Goal: Task Accomplishment & Management: Complete application form

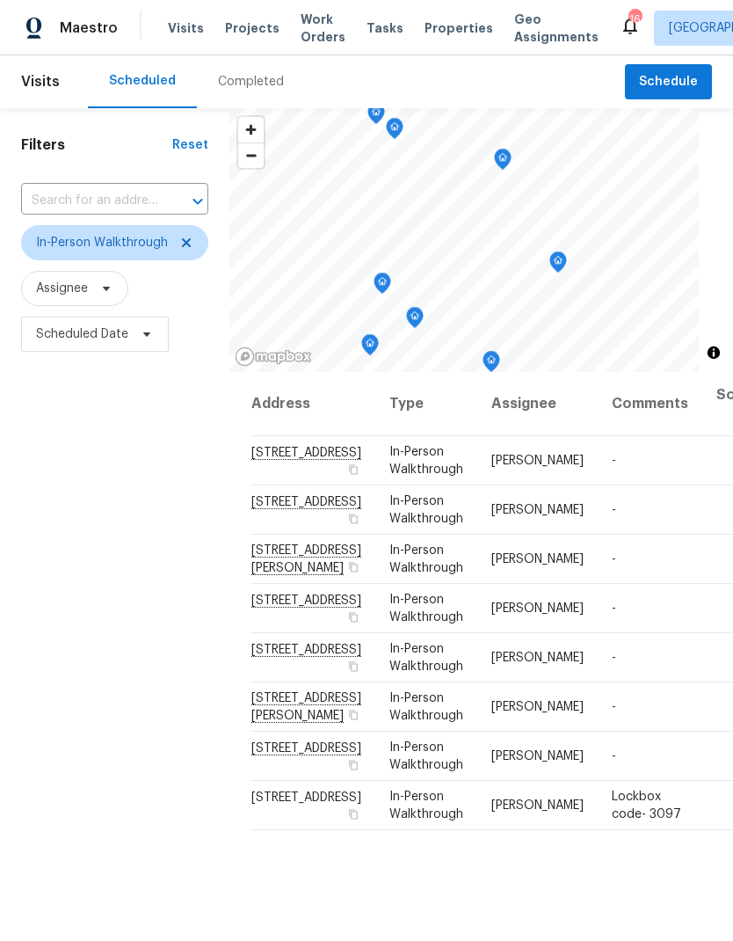
click at [188, 34] on span "Visits" at bounding box center [186, 28] width 36 height 18
click at [191, 249] on icon at bounding box center [186, 243] width 14 height 14
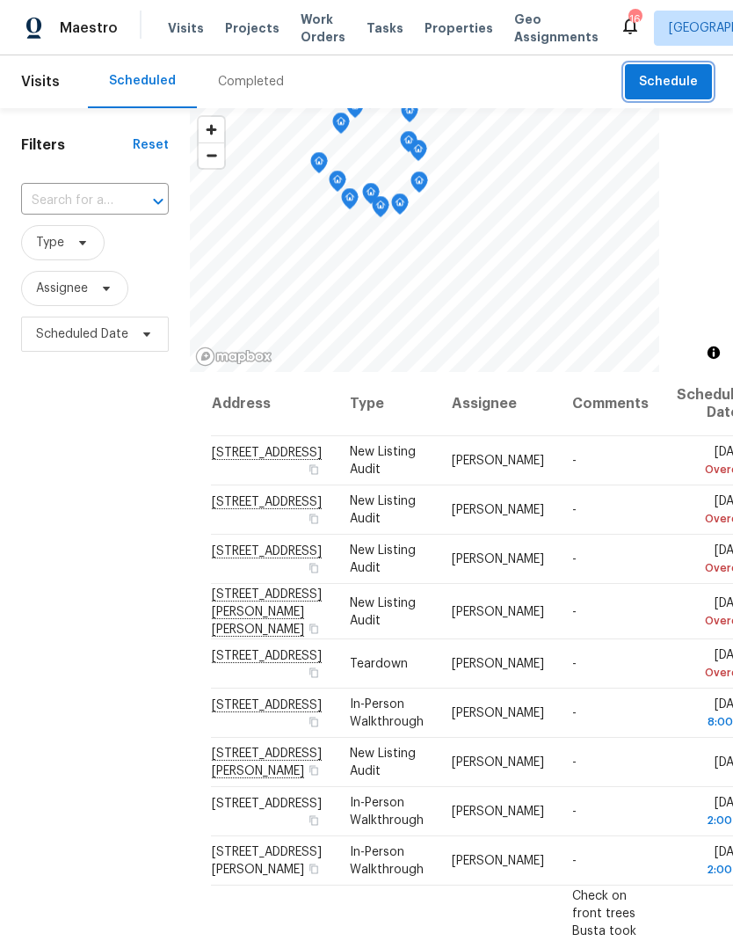
click at [664, 72] on span "Schedule" at bounding box center [668, 82] width 59 height 22
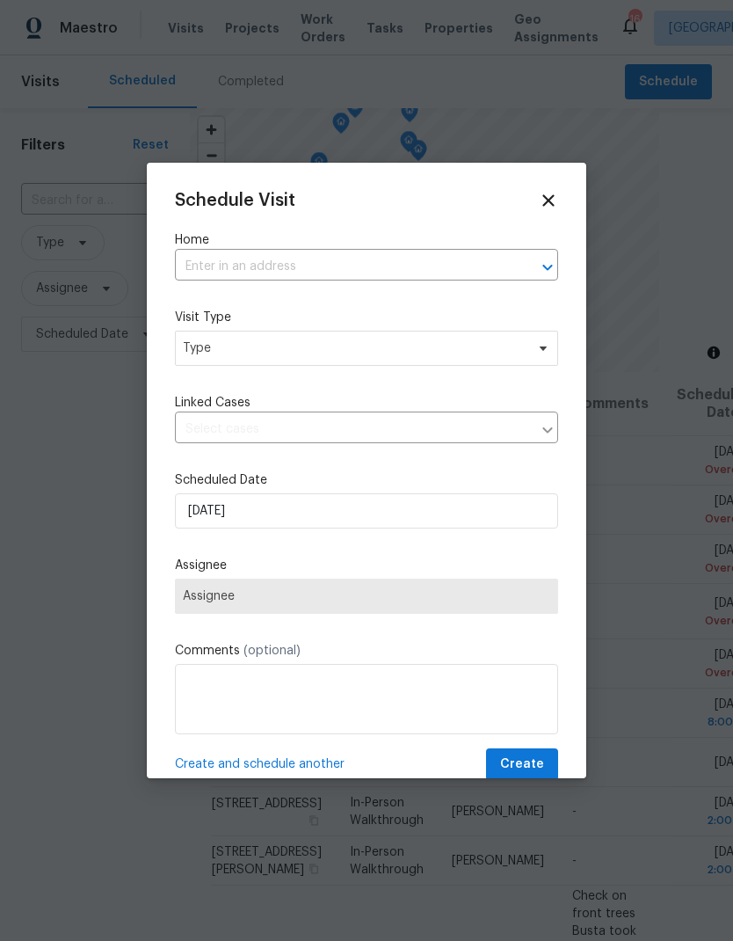
click at [291, 269] on input "text" at bounding box center [342, 266] width 334 height 27
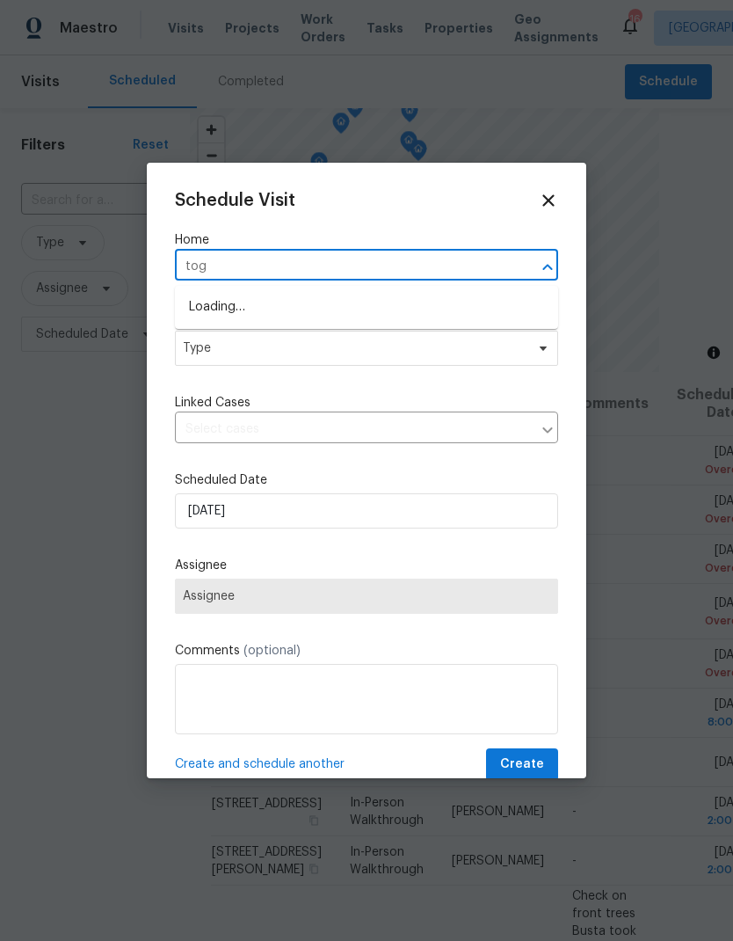
type input "[GEOGRAPHIC_DATA]"
click at [319, 309] on li "[STREET_ADDRESS]" at bounding box center [366, 308] width 383 height 30
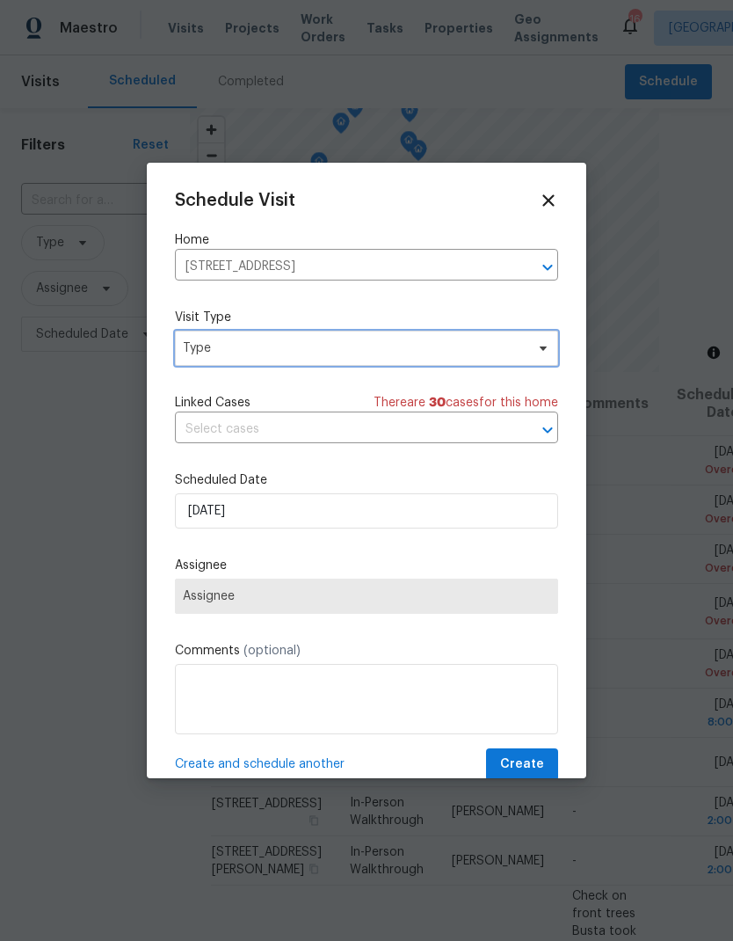
click at [306, 345] on span "Type" at bounding box center [354, 348] width 342 height 18
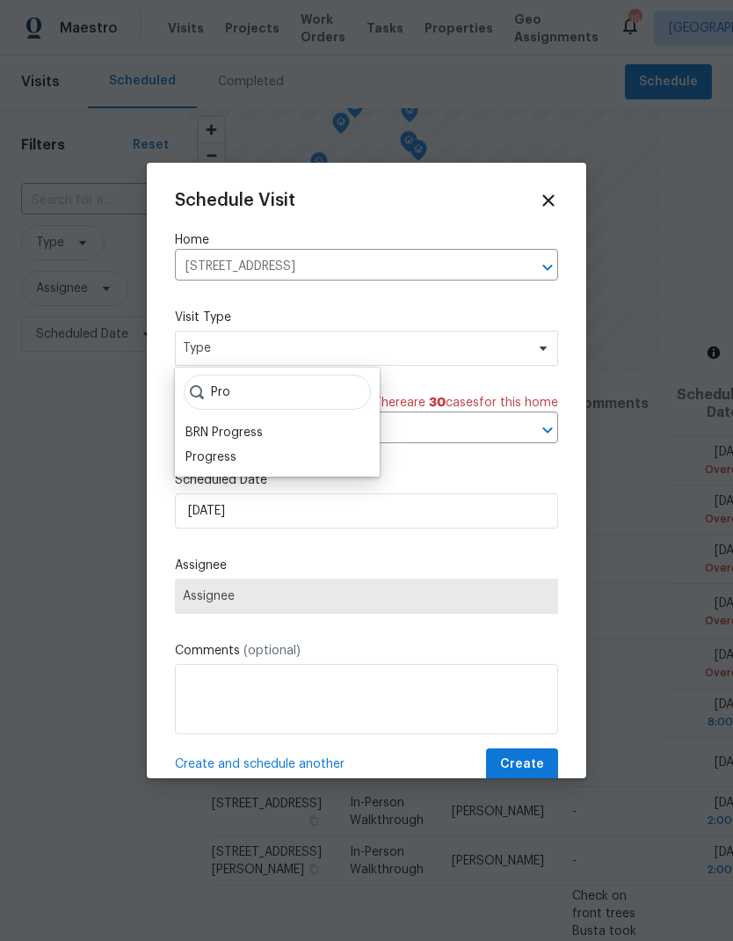
type input "Pro"
click at [235, 459] on div "Progress" at bounding box center [211, 457] width 51 height 18
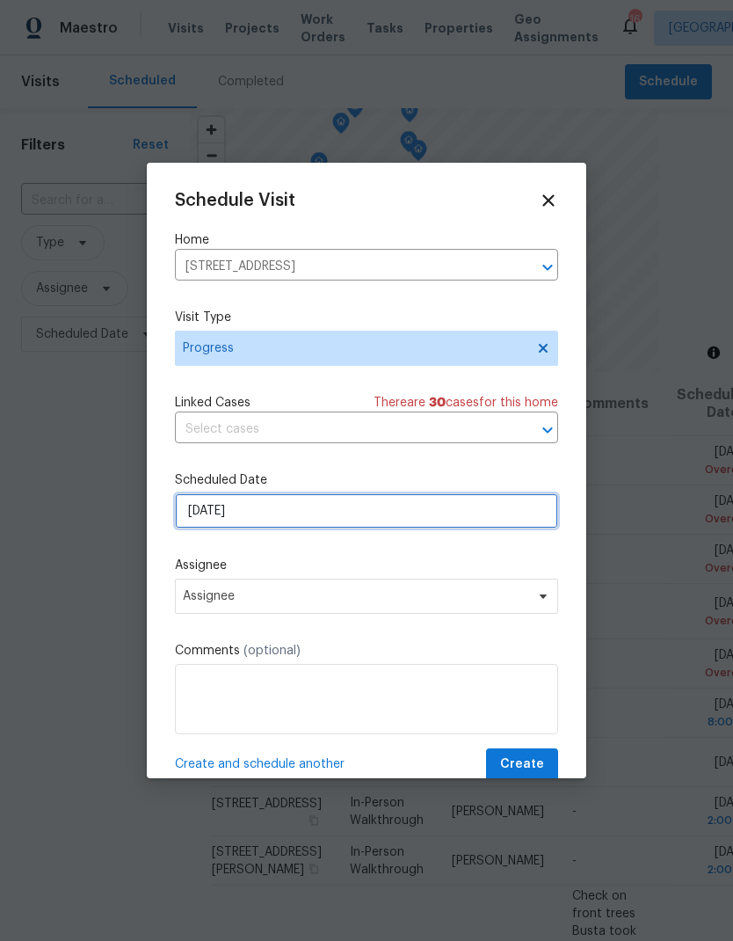
click at [301, 513] on input "[DATE]" at bounding box center [366, 510] width 383 height 35
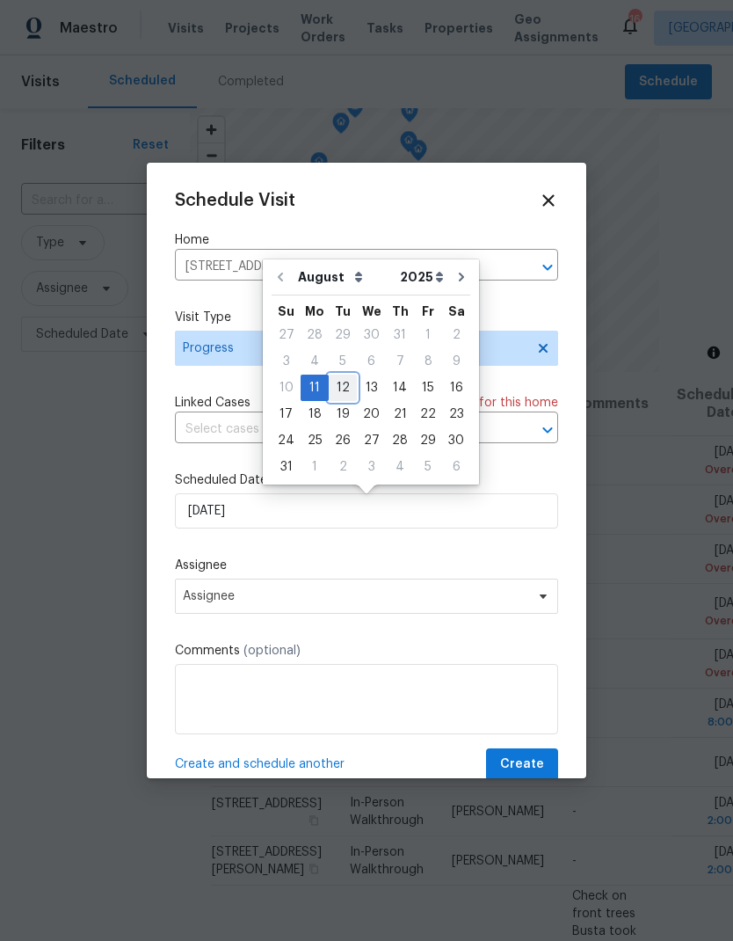
click at [347, 389] on div "12" at bounding box center [343, 387] width 28 height 25
type input "[DATE]"
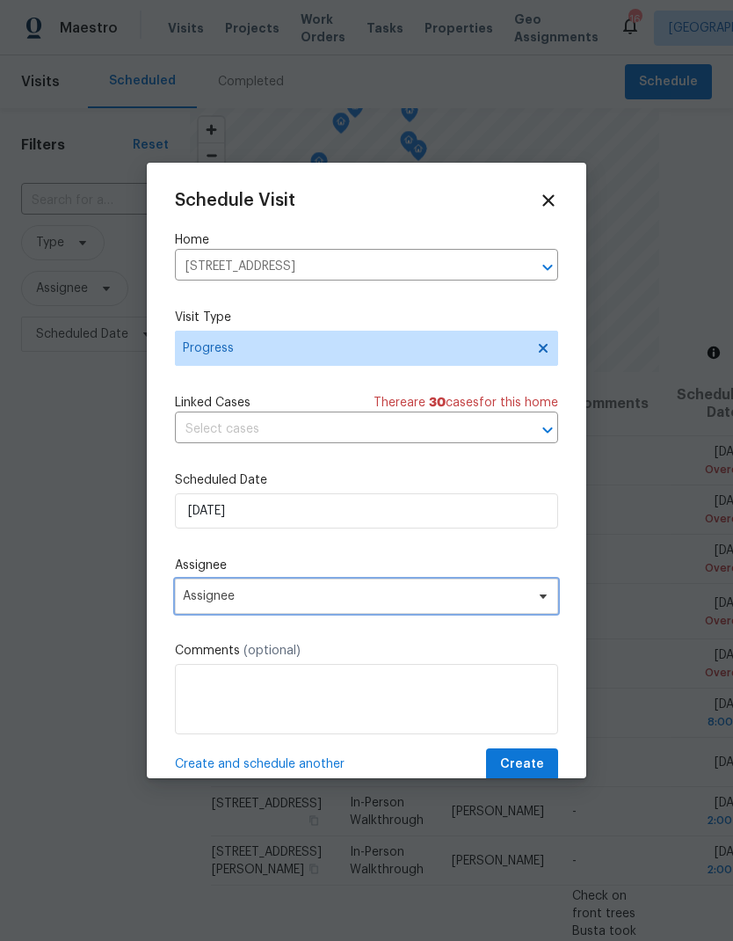
click at [293, 602] on span "Assignee" at bounding box center [355, 596] width 345 height 14
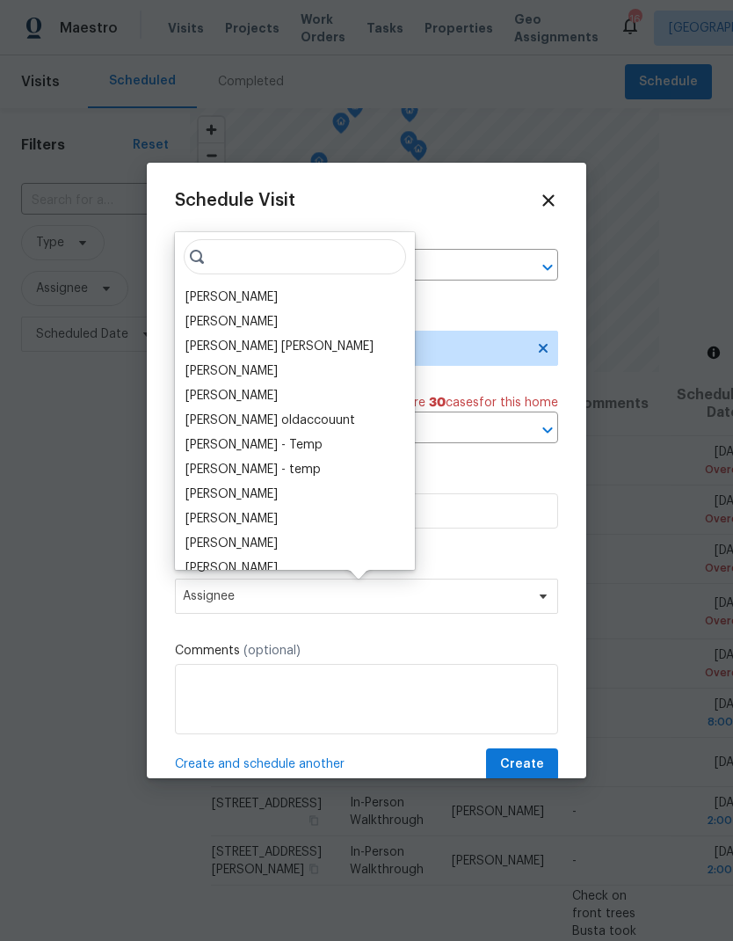
click at [233, 305] on div "[PERSON_NAME]" at bounding box center [232, 297] width 92 height 18
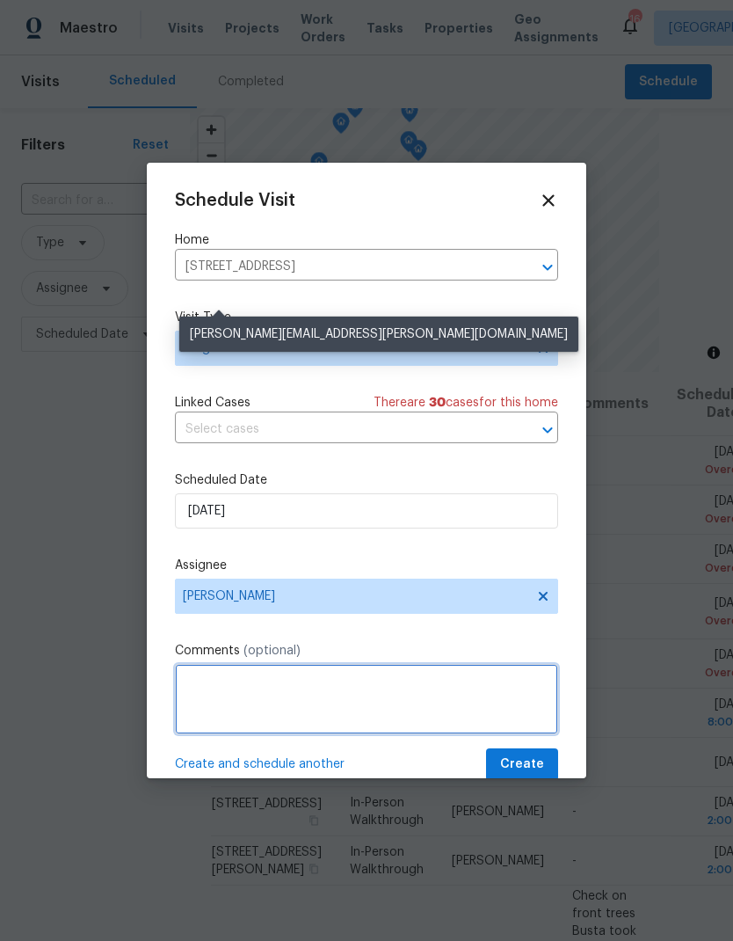
click at [309, 694] on textarea at bounding box center [366, 699] width 383 height 70
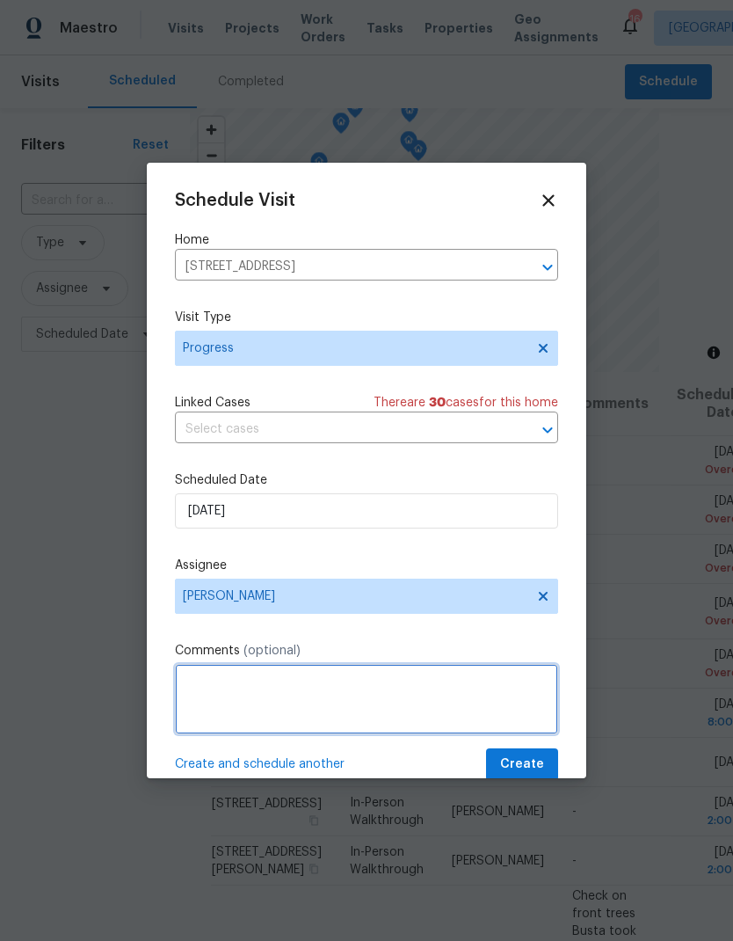
scroll to position [64, 0]
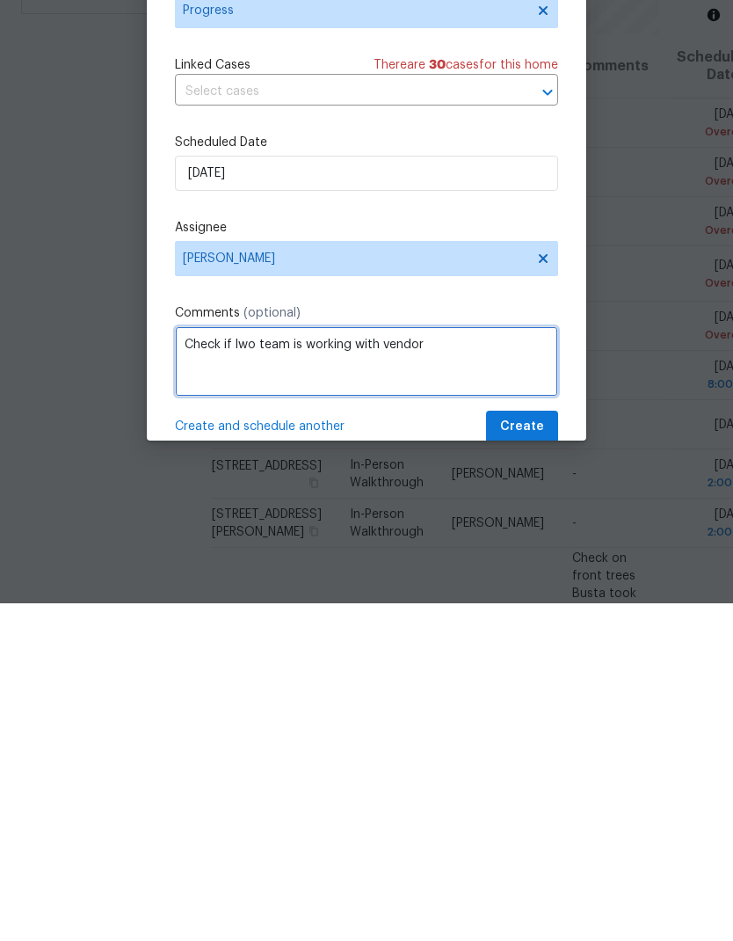
type textarea "Check if lwo team is working with vendor"
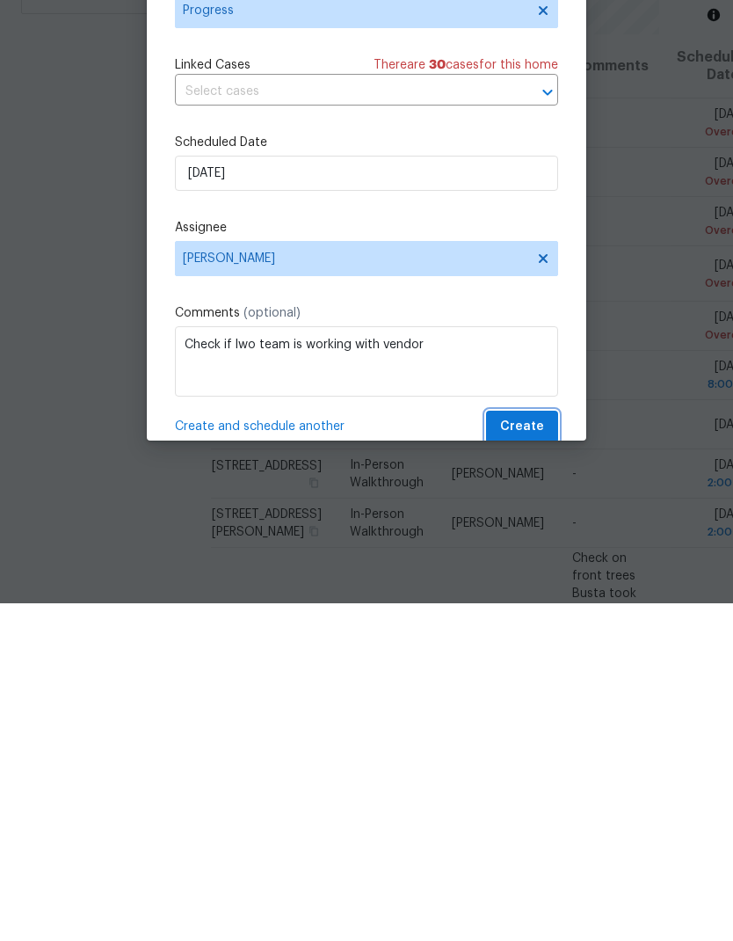
click at [538, 753] on span "Create" at bounding box center [522, 764] width 44 height 22
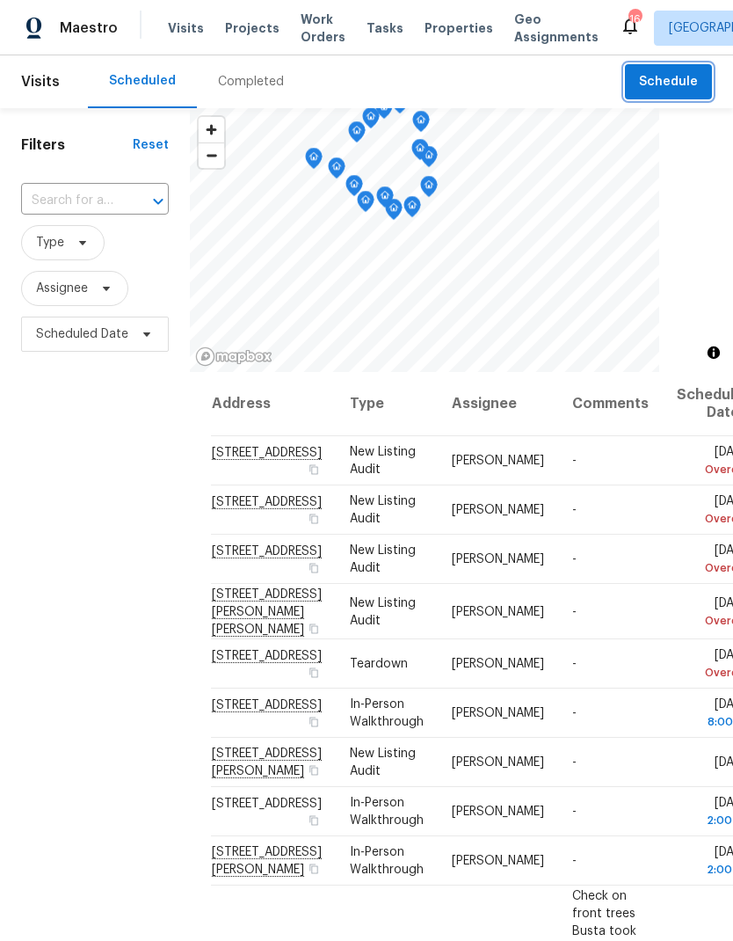
scroll to position [0, 0]
click at [246, 79] on div "Completed" at bounding box center [251, 82] width 66 height 18
